Goal: Task Accomplishment & Management: Use online tool/utility

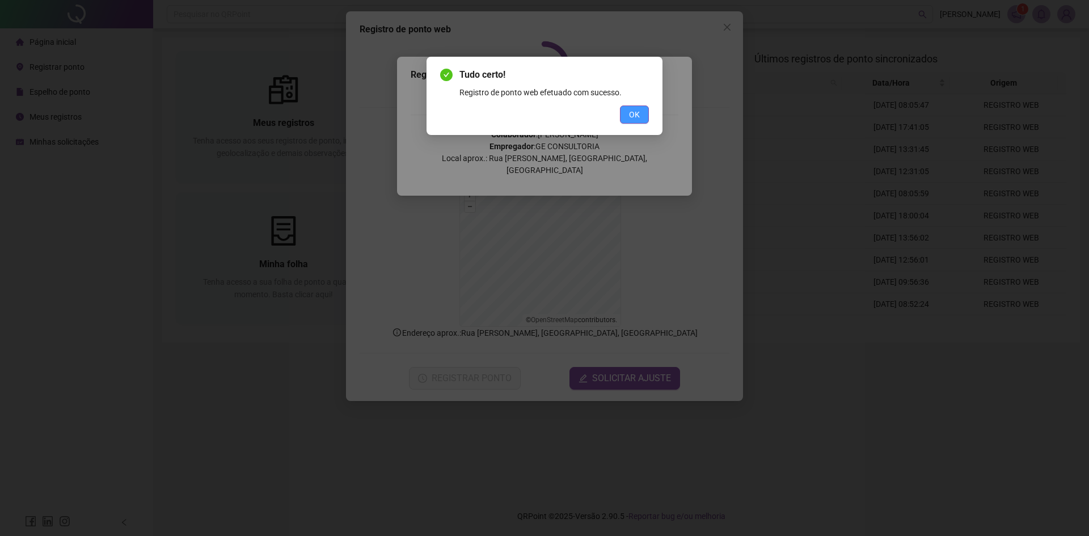
click at [645, 109] on button "OK" at bounding box center [634, 115] width 29 height 18
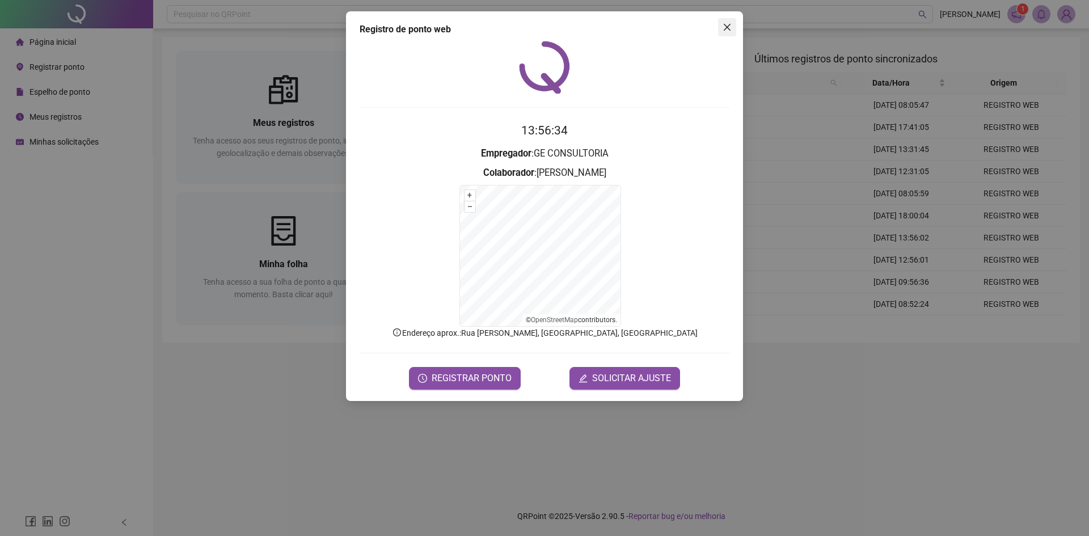
click at [730, 24] on icon "close" at bounding box center [727, 27] width 9 height 9
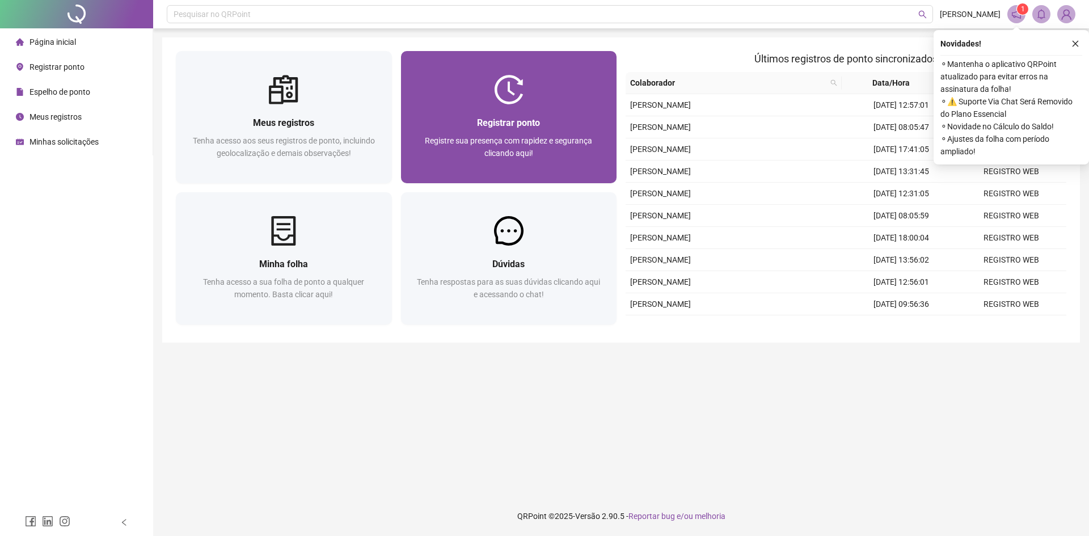
click at [547, 102] on div at bounding box center [509, 90] width 216 height 30
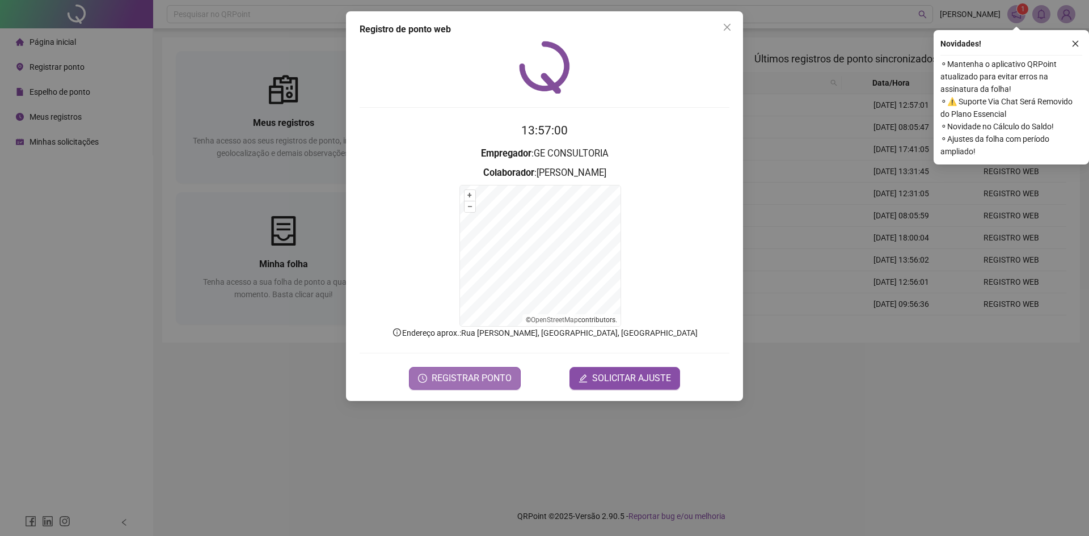
click at [481, 374] on span "REGISTRAR PONTO" at bounding box center [472, 379] width 80 height 14
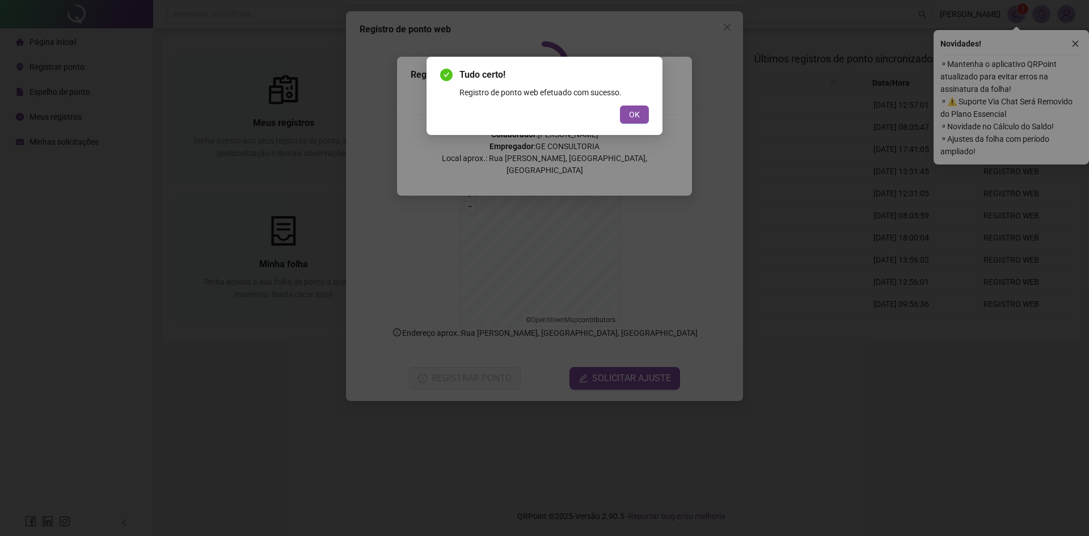
click at [655, 121] on div "Tudo certo! Registro de ponto web efetuado com sucesso. OK" at bounding box center [545, 96] width 236 height 78
click at [641, 117] on button "OK" at bounding box center [634, 115] width 29 height 18
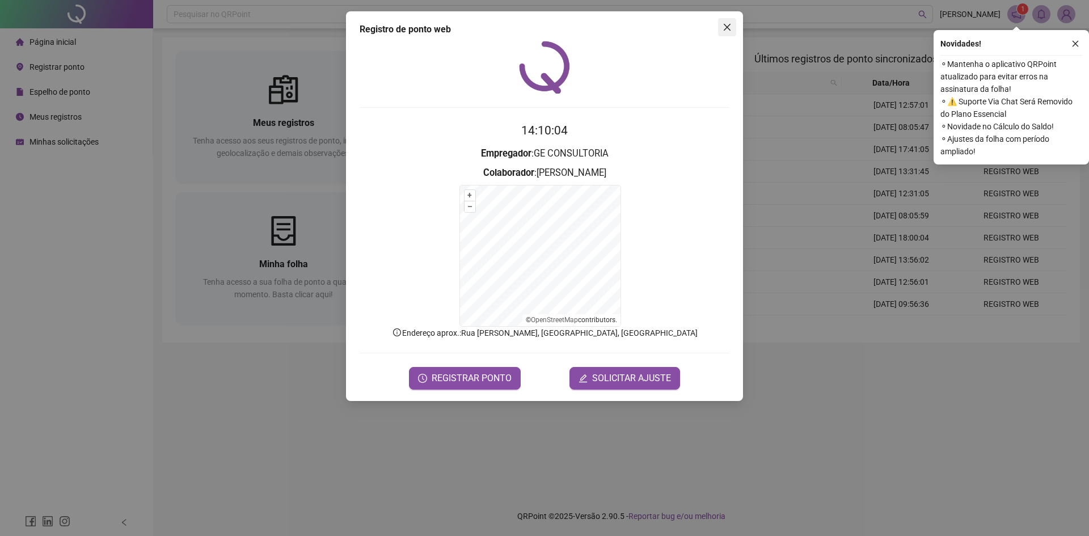
click at [727, 23] on icon "close" at bounding box center [727, 27] width 9 height 9
